Goal: Leave review/rating: Share an evaluation or opinion about a product, service, or content

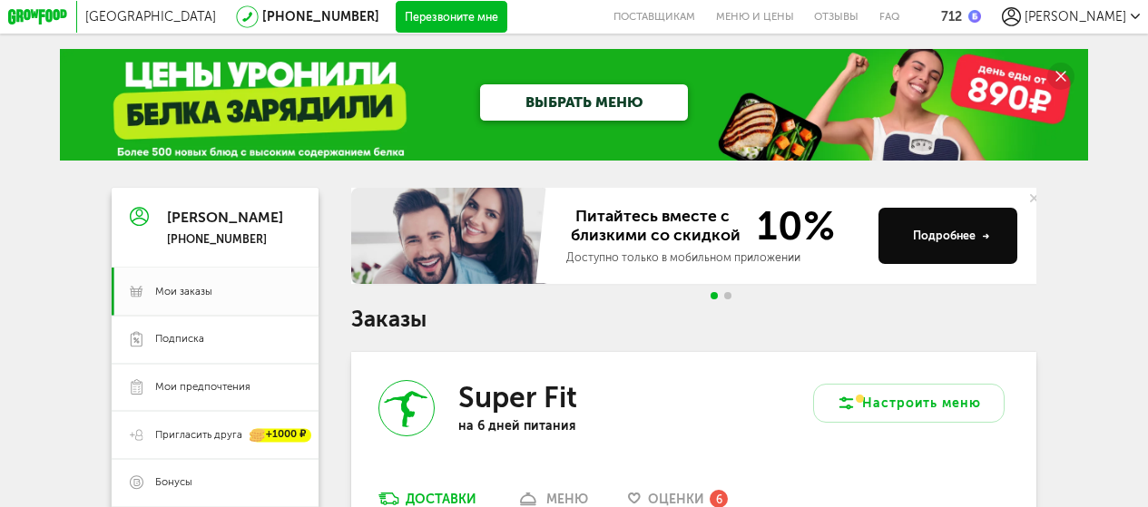
scroll to position [272, 0]
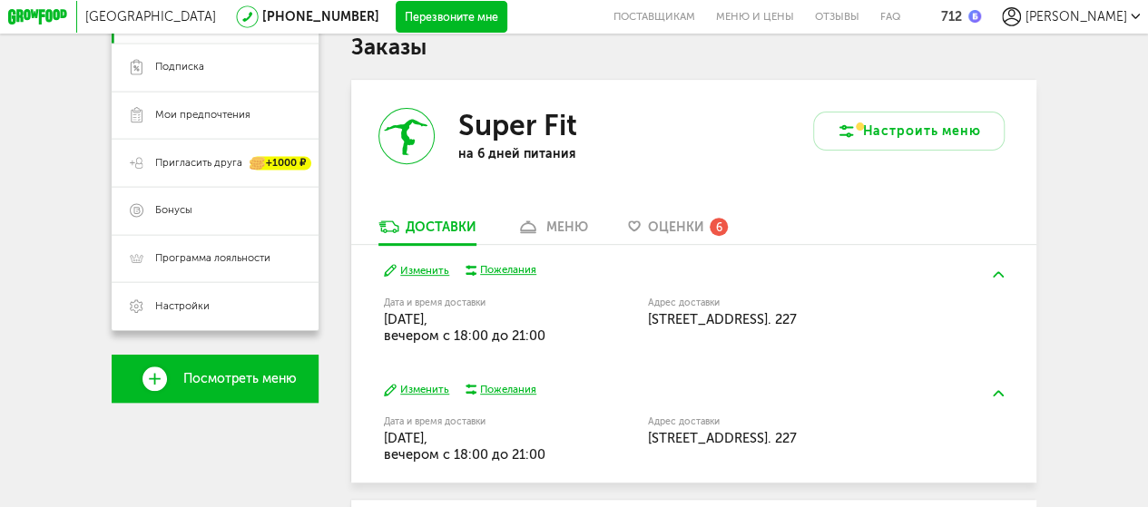
click at [684, 231] on span "Оценки" at bounding box center [676, 227] width 56 height 15
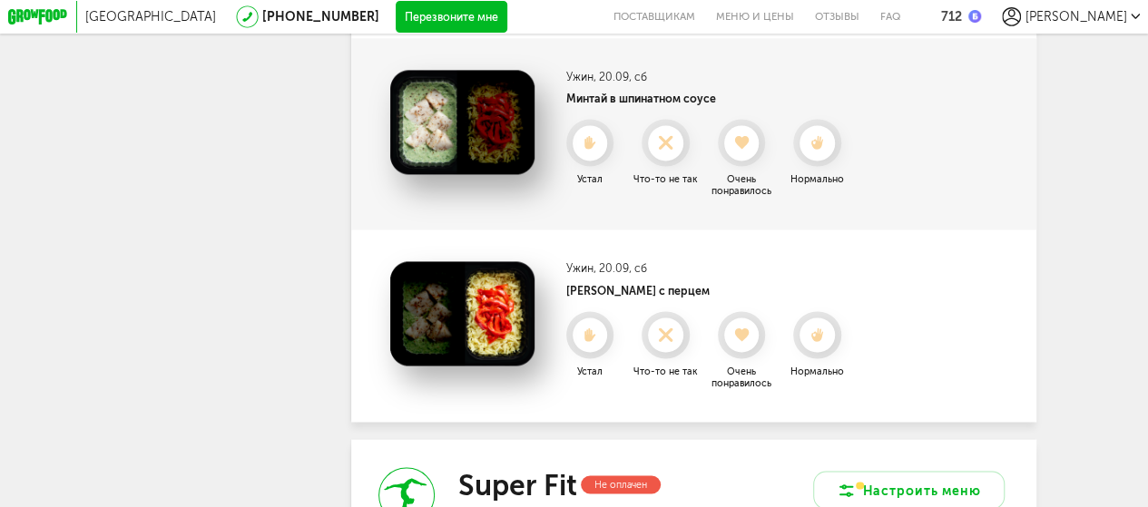
scroll to position [1281, 0]
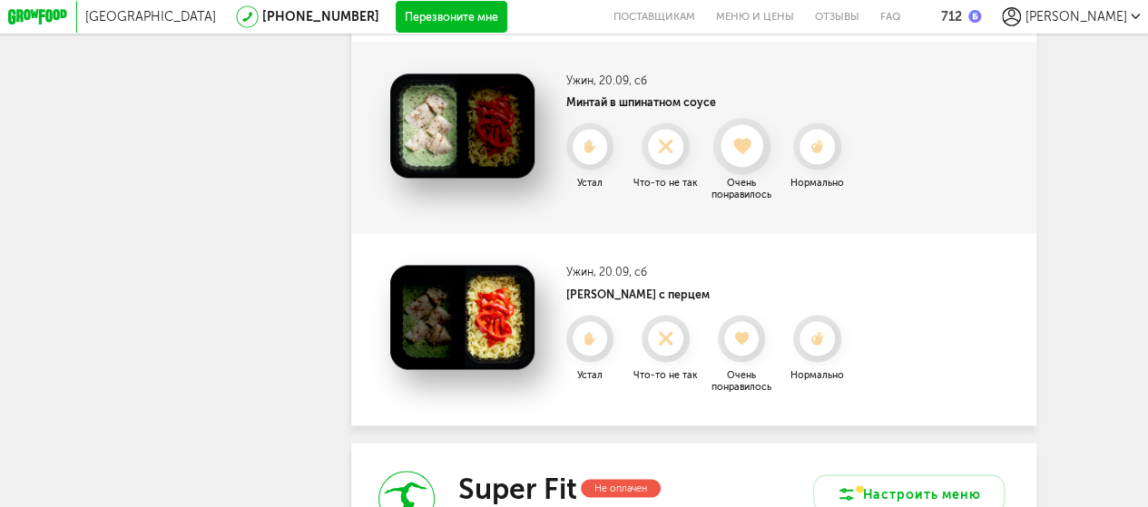
click at [747, 155] on use at bounding box center [741, 147] width 17 height 16
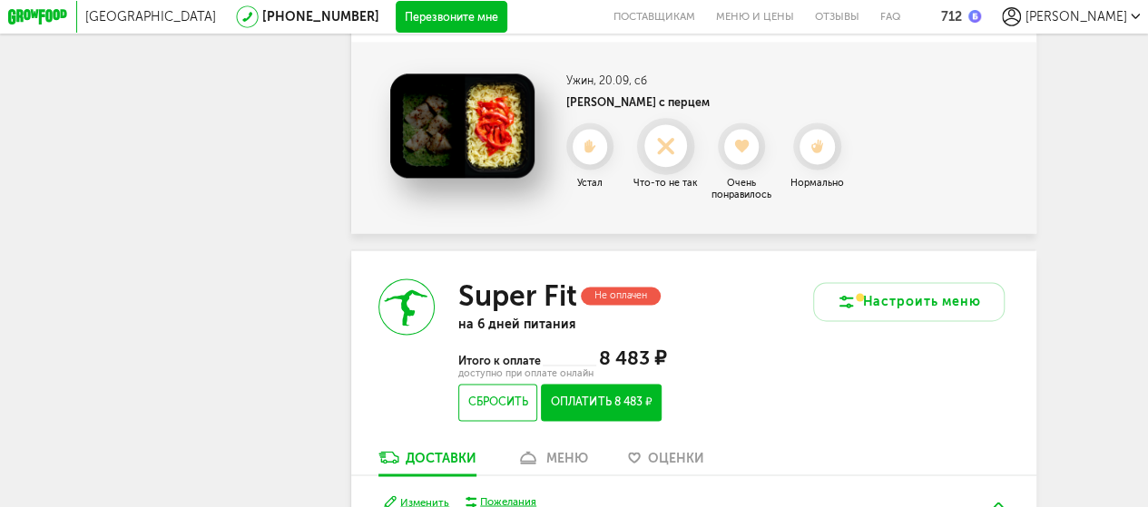
click at [672, 155] on icon at bounding box center [665, 146] width 43 height 17
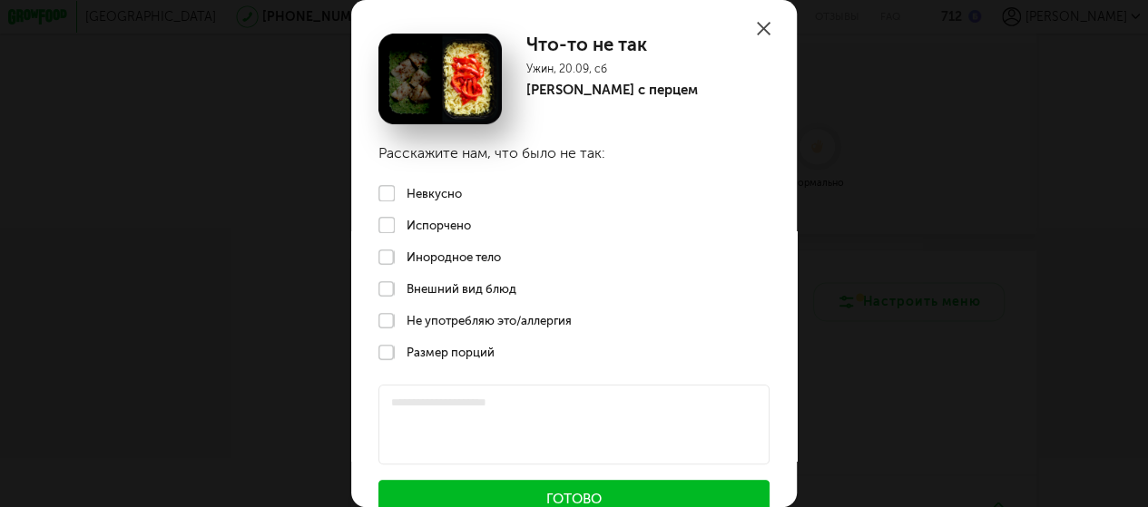
click at [390, 191] on label "Невкусно" at bounding box center [574, 193] width 446 height 32
click at [386, 320] on label "Не употребляю это/аллергия" at bounding box center [574, 321] width 446 height 32
click at [486, 496] on button "Готово" at bounding box center [573, 499] width 390 height 38
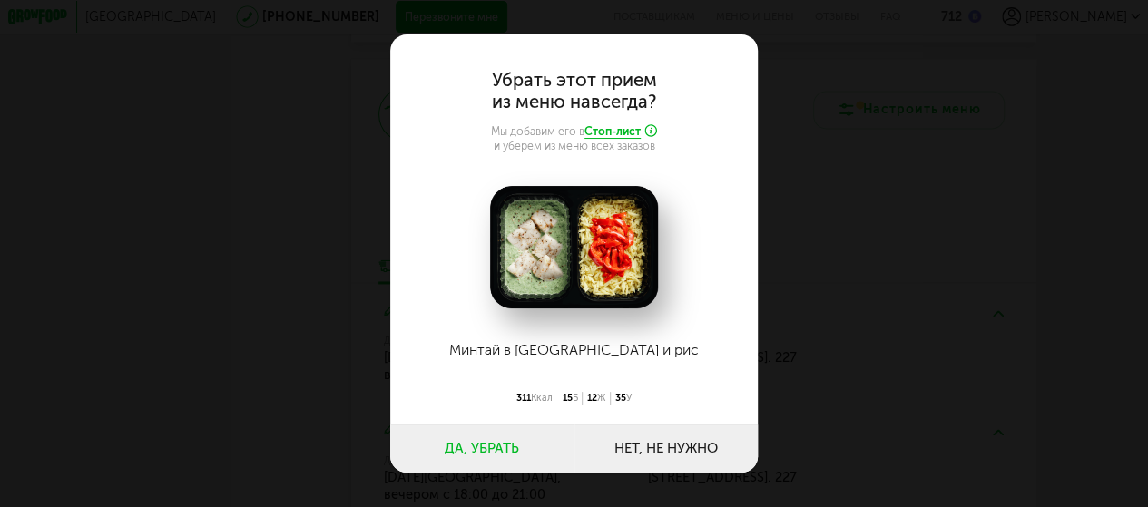
click at [648, 445] on button "Нет, не нужно" at bounding box center [666, 449] width 184 height 48
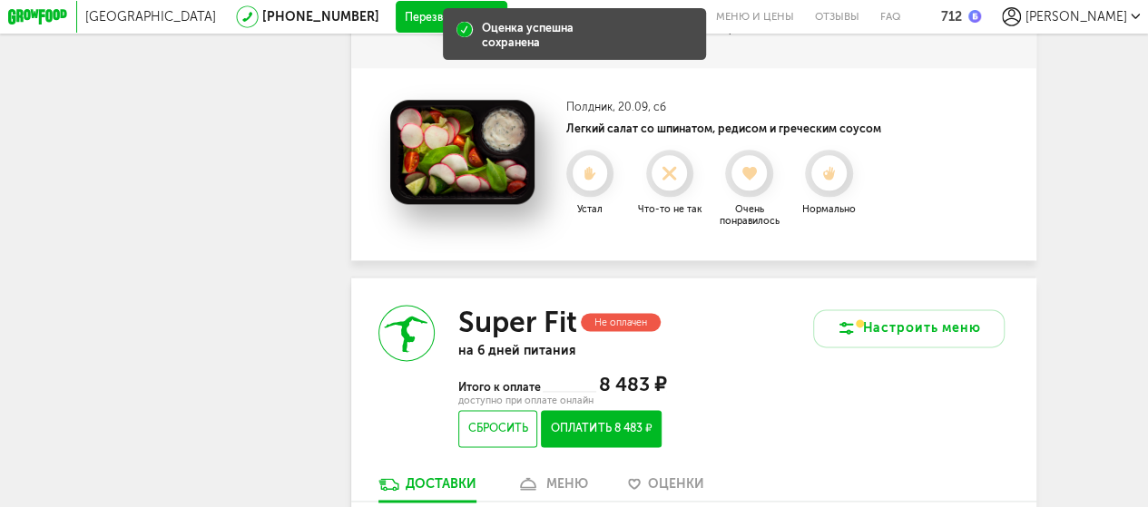
scroll to position [1009, 0]
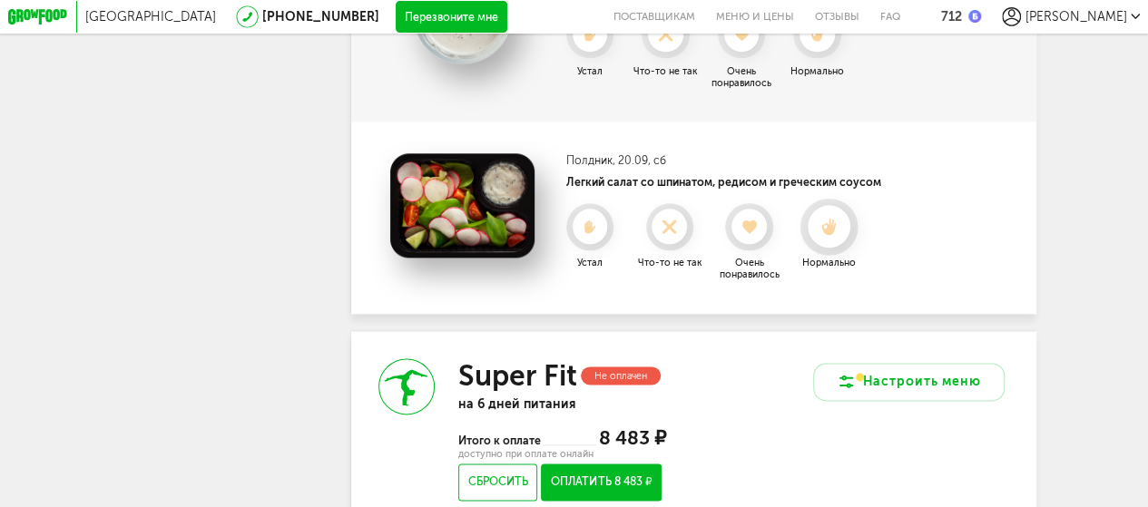
click at [831, 234] on use at bounding box center [829, 226] width 15 height 16
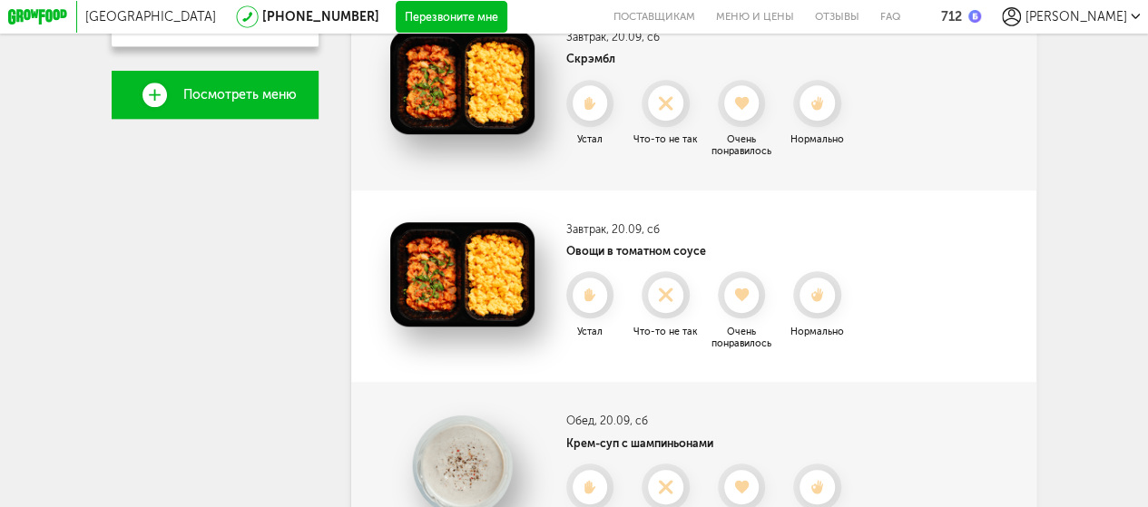
scroll to position [555, 0]
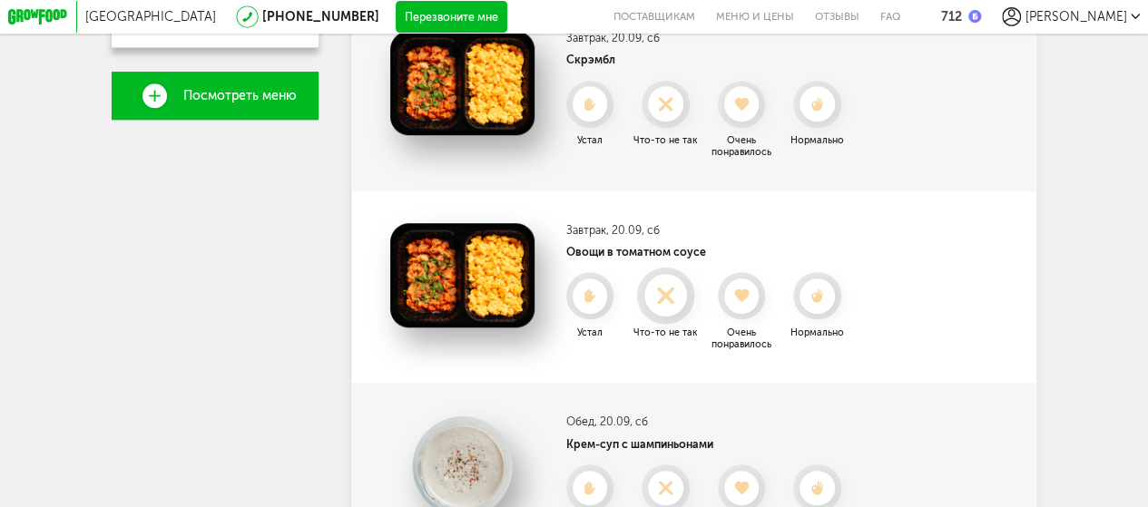
click at [663, 307] on use at bounding box center [666, 296] width 32 height 32
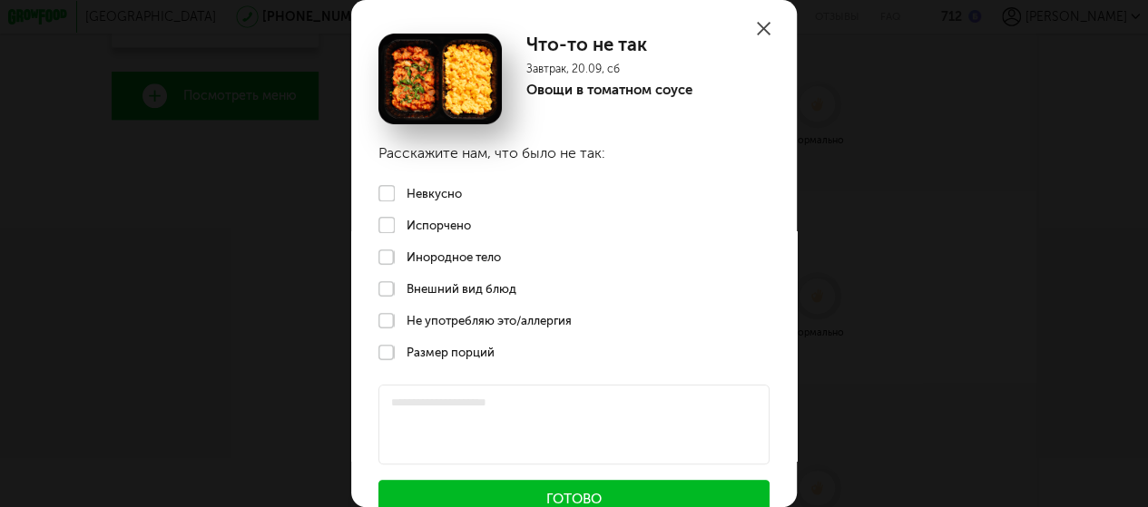
click at [381, 195] on label "Невкусно" at bounding box center [574, 193] width 446 height 32
click at [378, 328] on label "Не употребляю это/аллергия" at bounding box center [574, 321] width 446 height 32
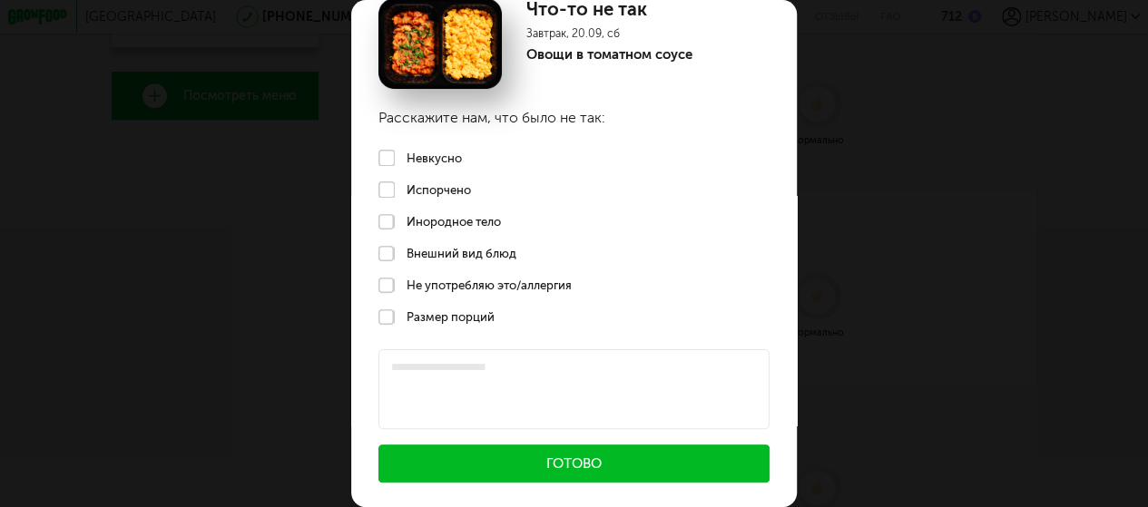
click at [446, 466] on button "Готово" at bounding box center [573, 464] width 390 height 38
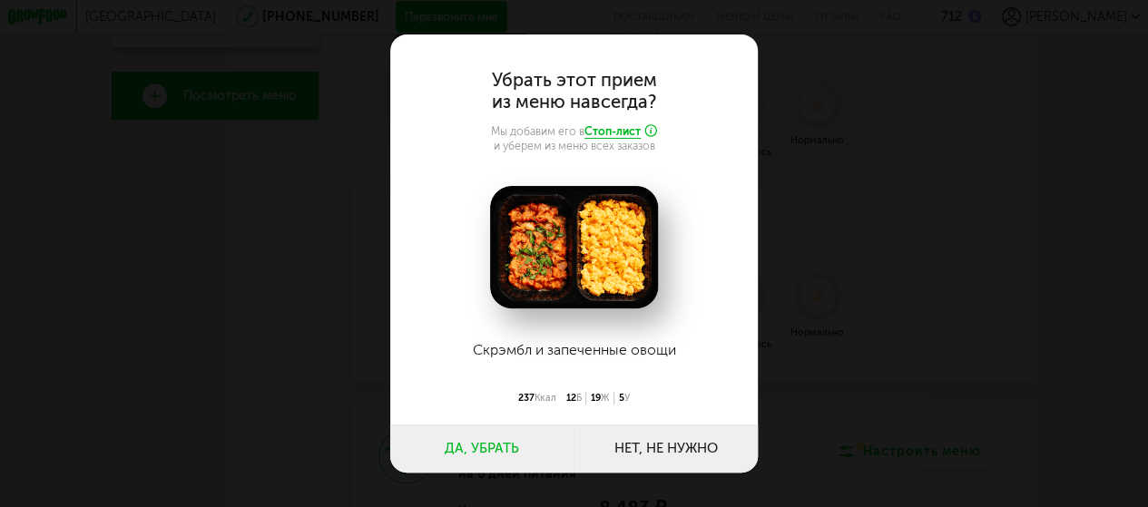
click at [669, 456] on button "Нет, не нужно" at bounding box center [666, 449] width 184 height 48
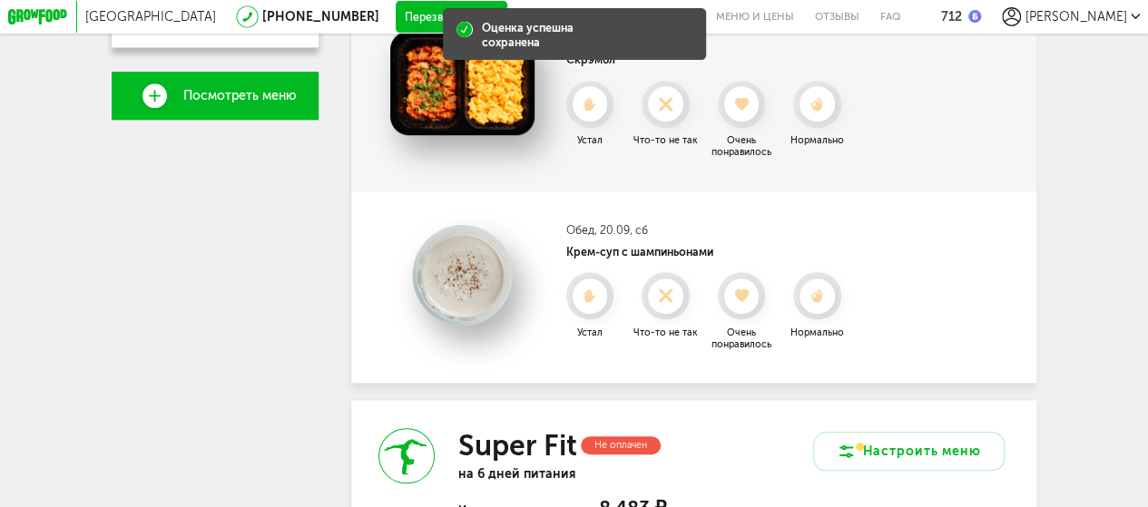
scroll to position [374, 0]
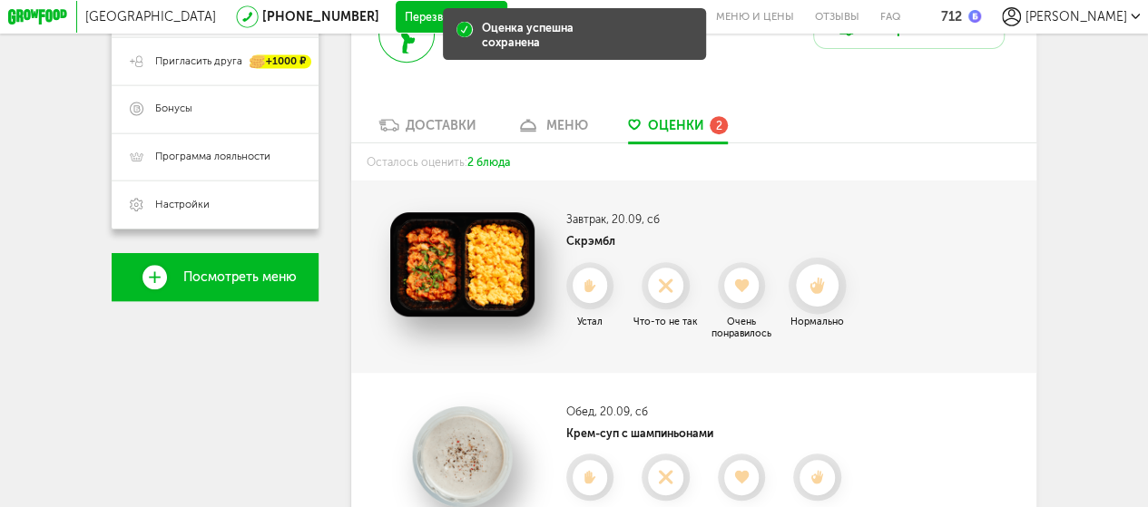
click at [821, 302] on div at bounding box center [817, 285] width 43 height 43
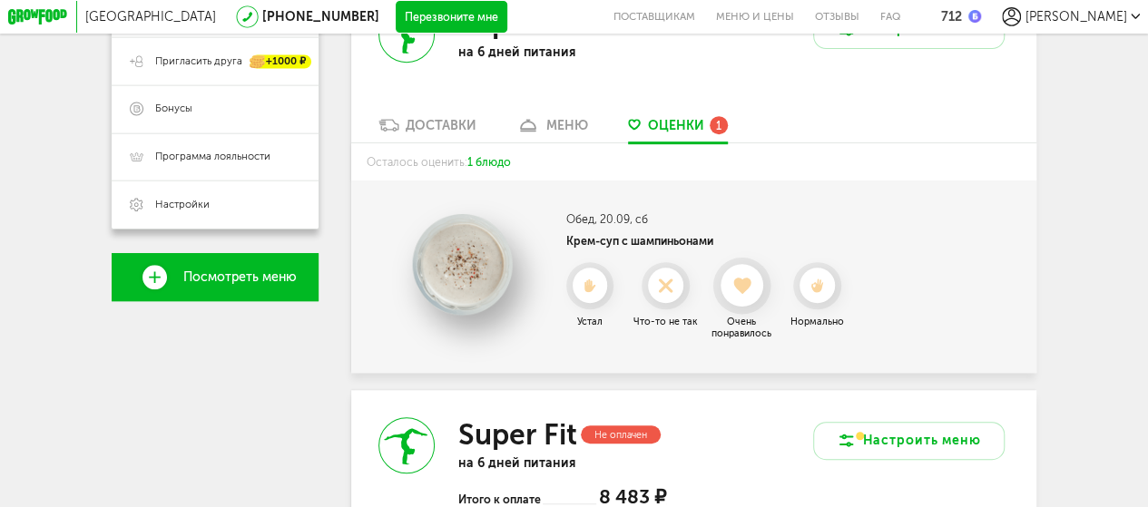
click at [742, 294] on use at bounding box center [741, 286] width 17 height 16
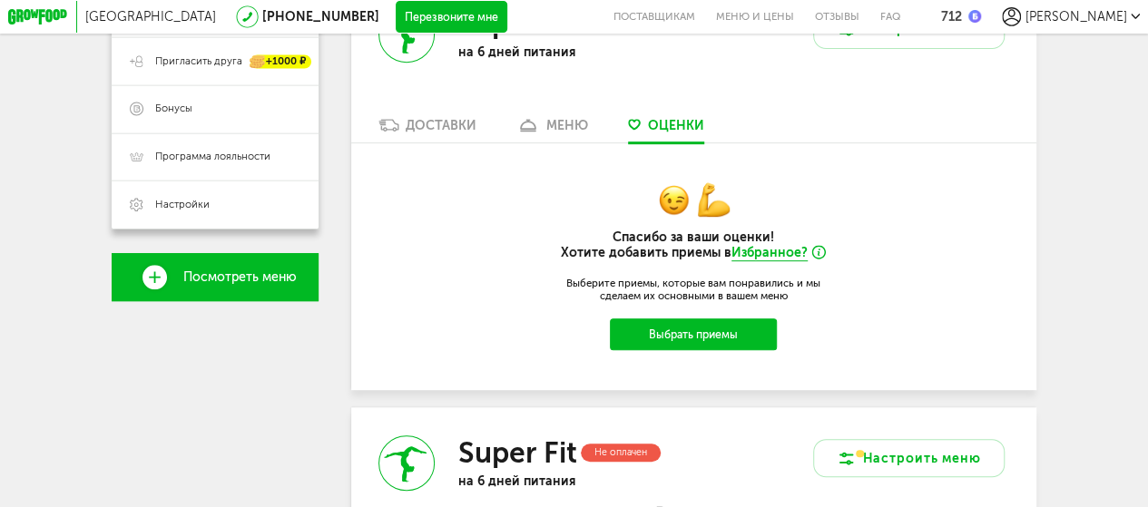
click at [700, 340] on button "Выбрать приемы" at bounding box center [693, 335] width 167 height 32
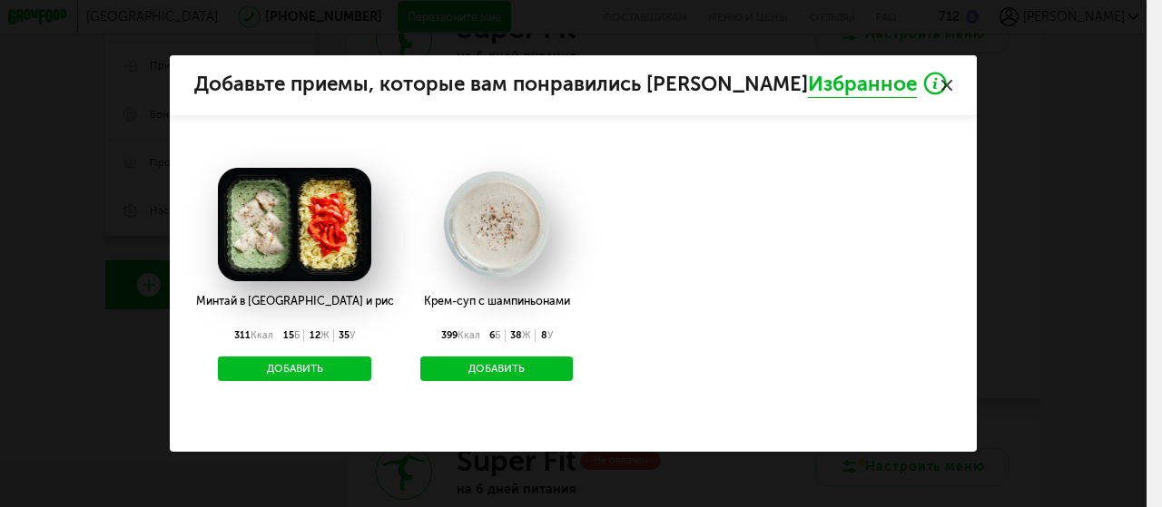
drag, startPoint x: 309, startPoint y: 355, endPoint x: 328, endPoint y: 354, distance: 19.1
click at [311, 357] on button "Добавить" at bounding box center [294, 369] width 153 height 25
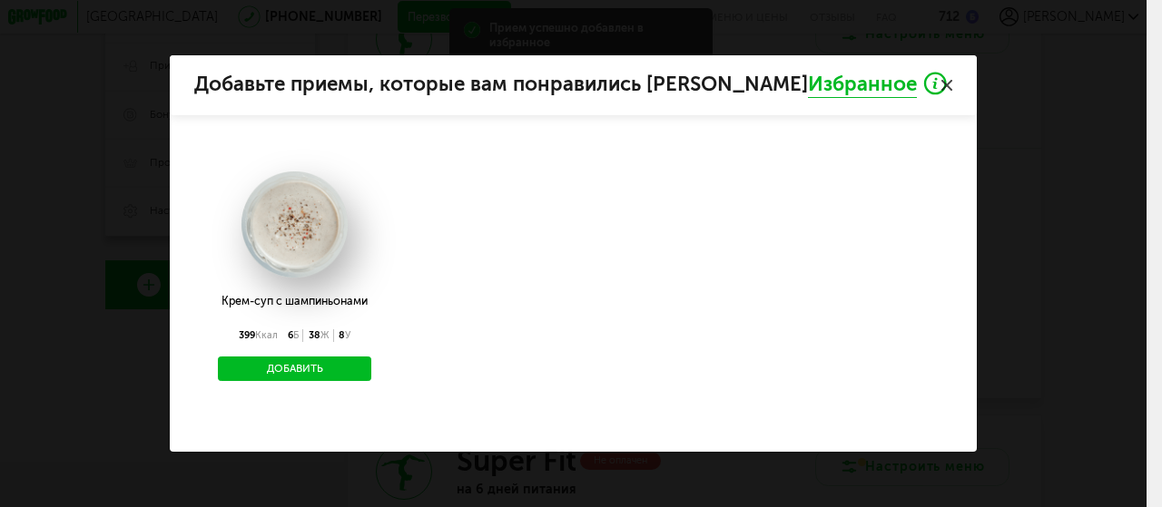
click at [324, 359] on button "Добавить" at bounding box center [294, 369] width 153 height 25
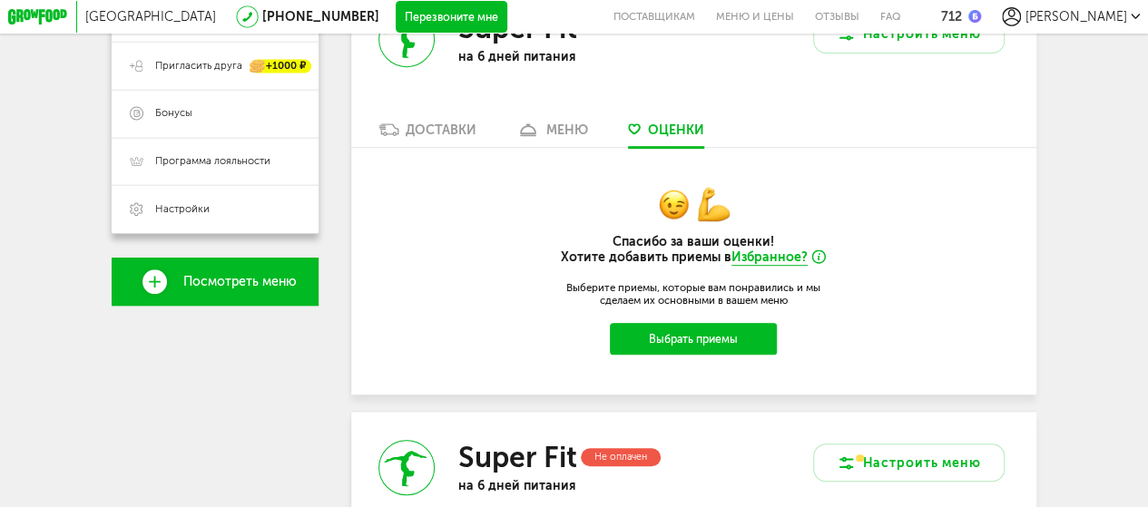
scroll to position [283, 0]
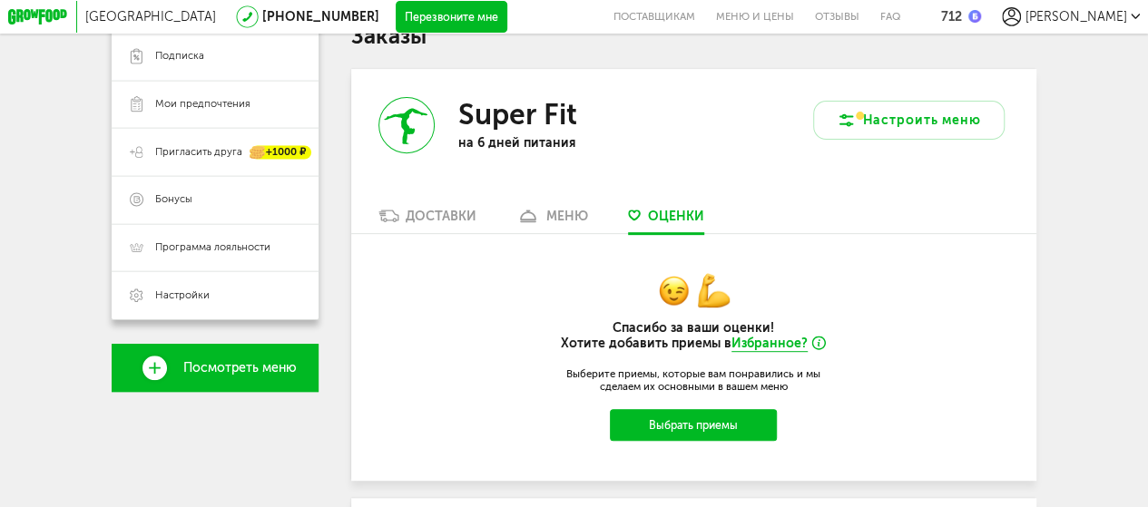
click at [548, 223] on div "меню" at bounding box center [567, 216] width 42 height 15
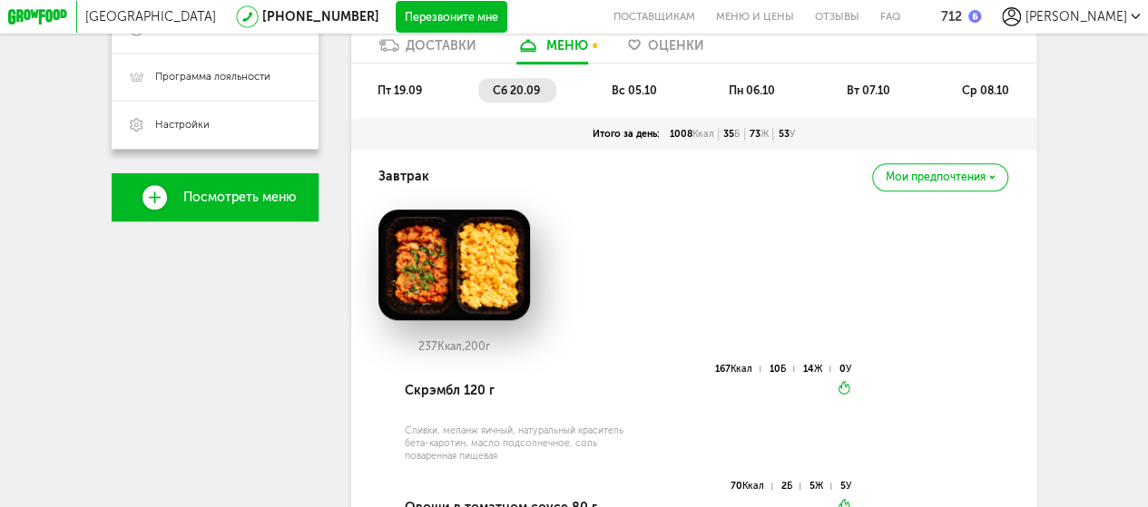
scroll to position [401, 0]
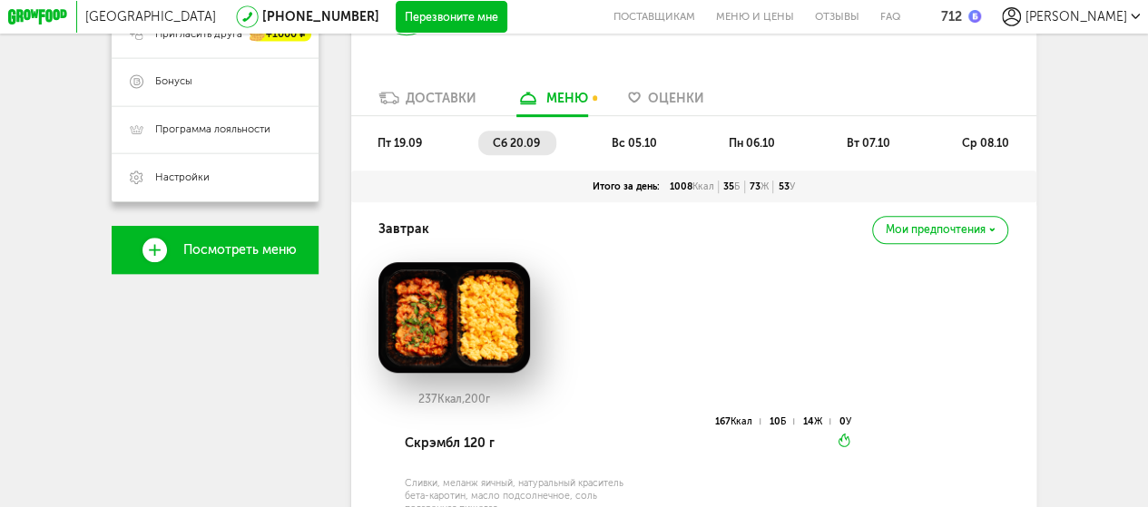
click at [641, 150] on span "вс 05.10" at bounding box center [634, 143] width 45 height 14
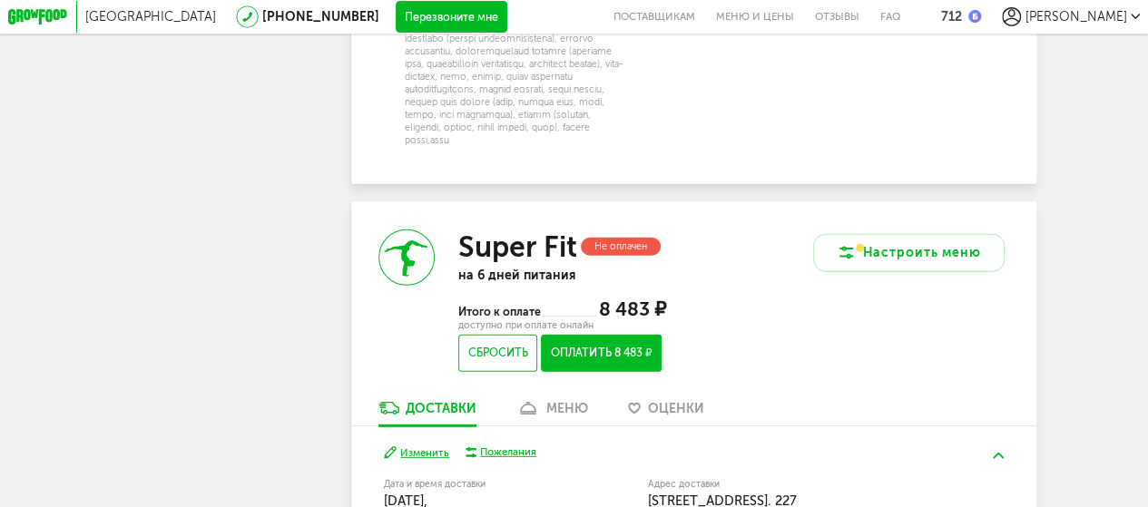
scroll to position [2579, 0]
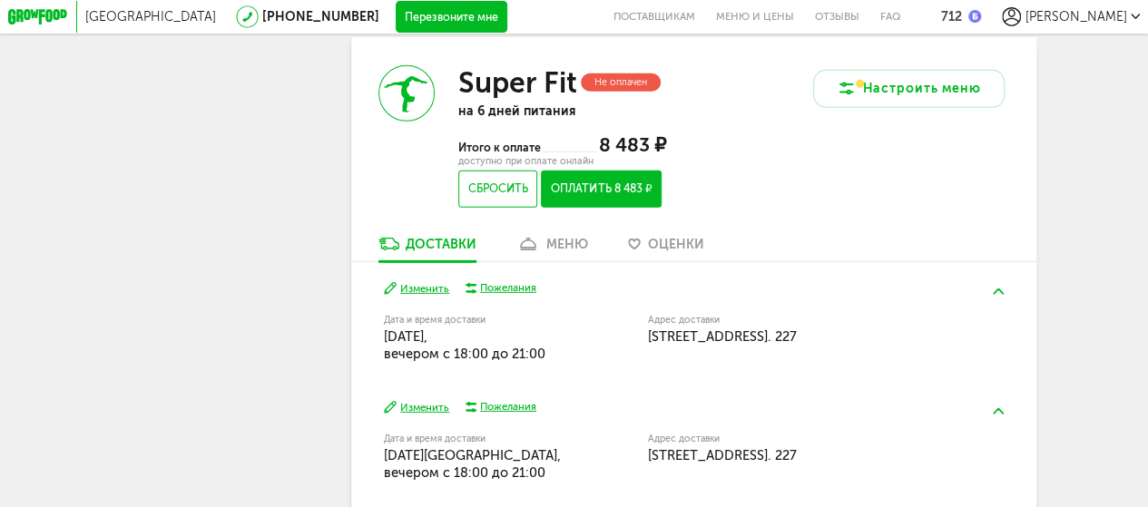
click at [555, 252] on div "меню" at bounding box center [567, 244] width 42 height 15
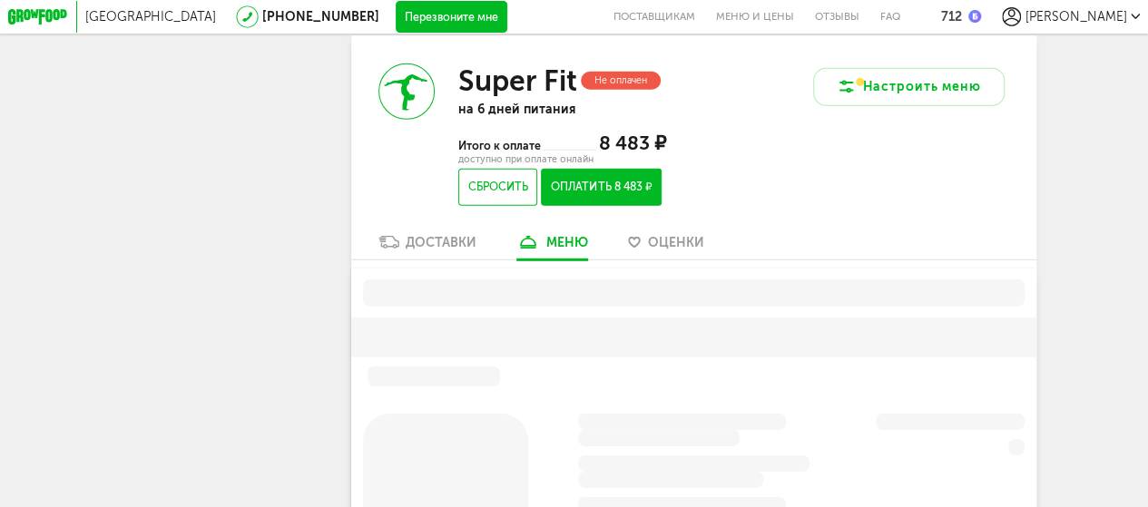
scroll to position [2583, 0]
